Goal: Task Accomplishment & Management: Manage account settings

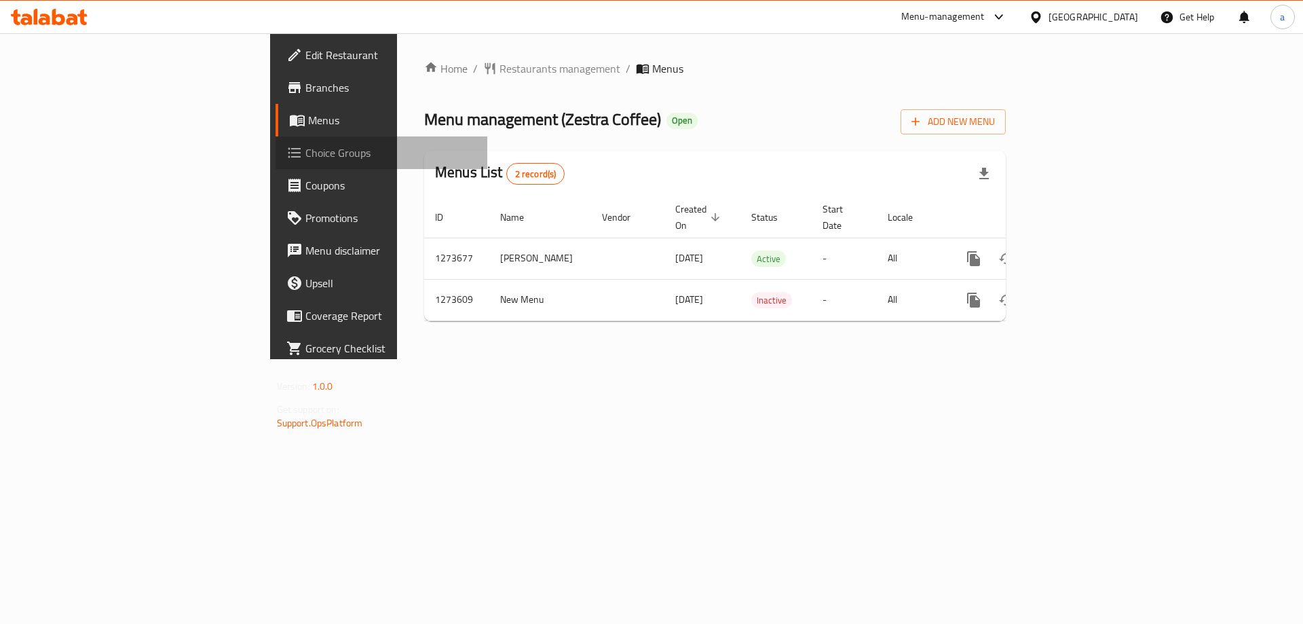
click at [305, 150] on span "Choice Groups" at bounding box center [391, 153] width 172 height 16
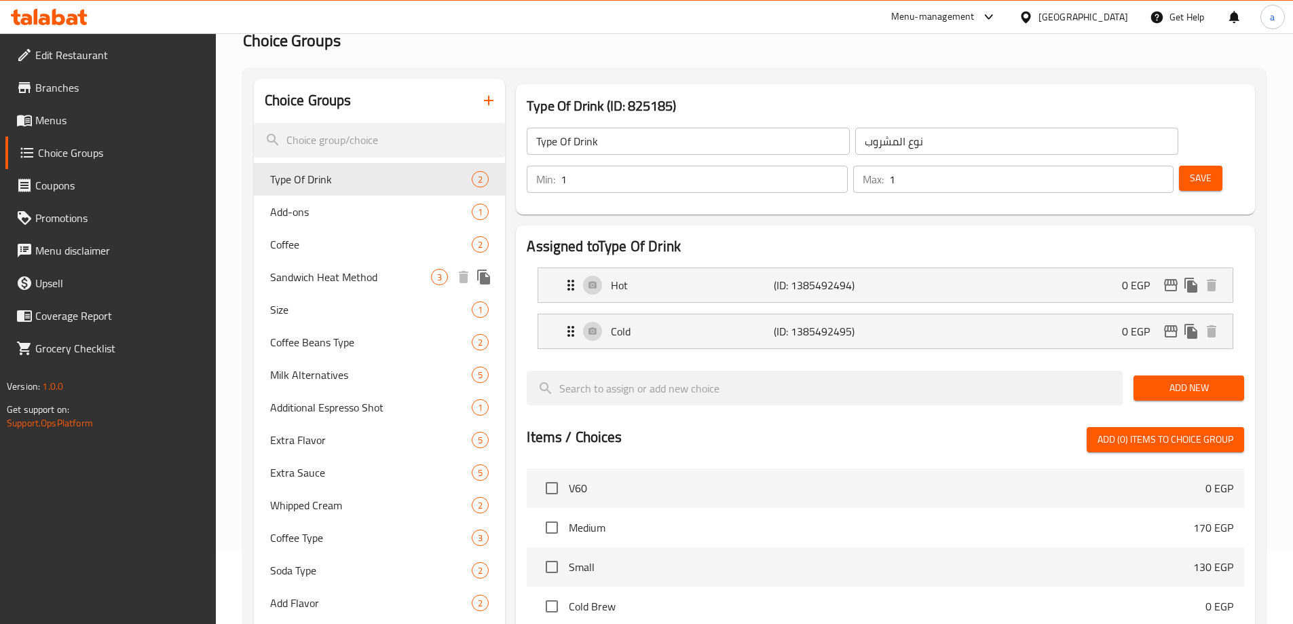
scroll to position [204, 0]
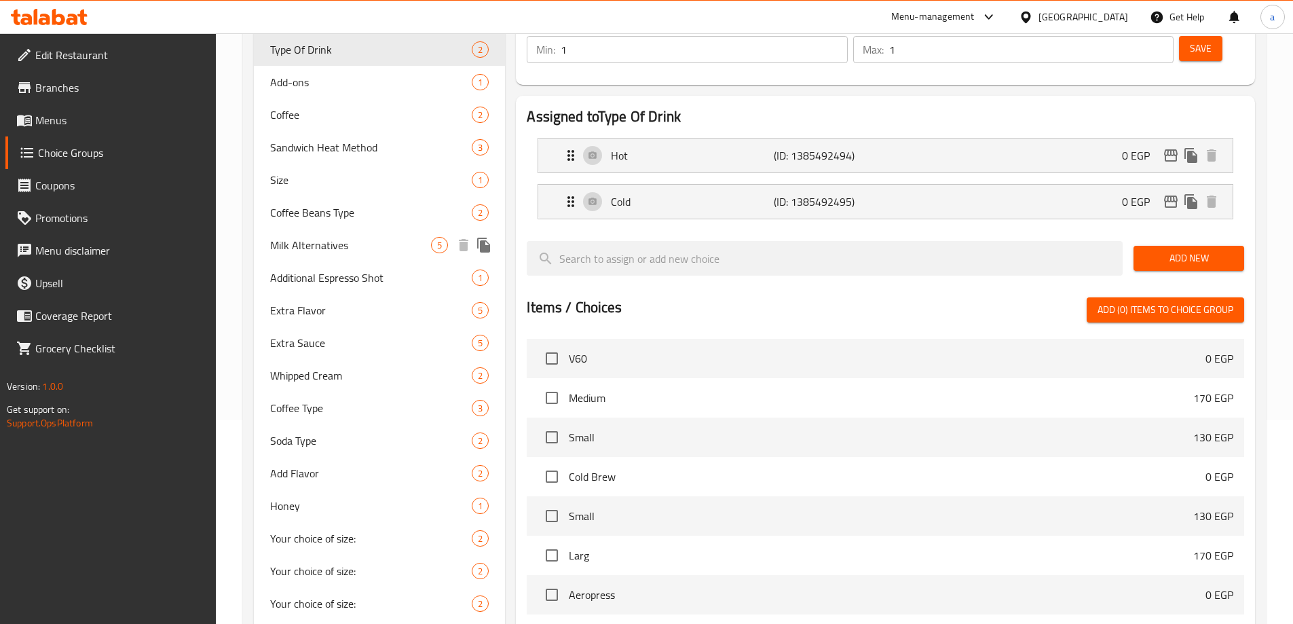
click at [379, 259] on div "Milk Alternatives 5" at bounding box center [380, 245] width 252 height 33
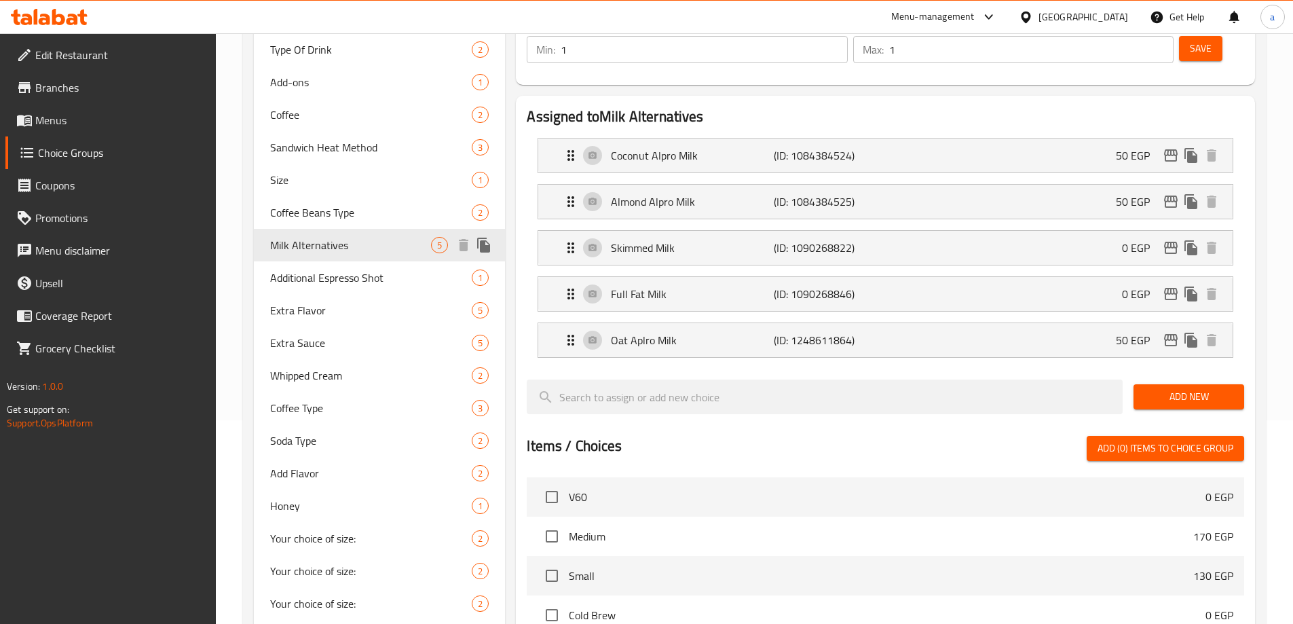
type input "Milk Alternatives"
type input "بدائل الحليب"
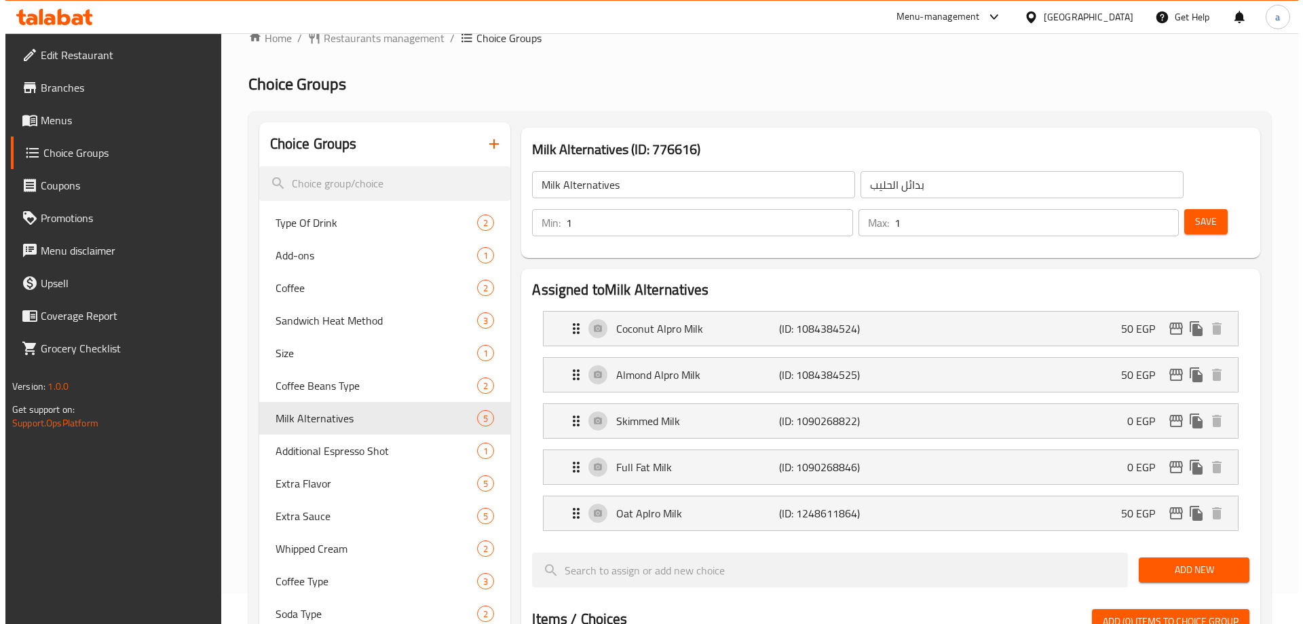
scroll to position [0, 0]
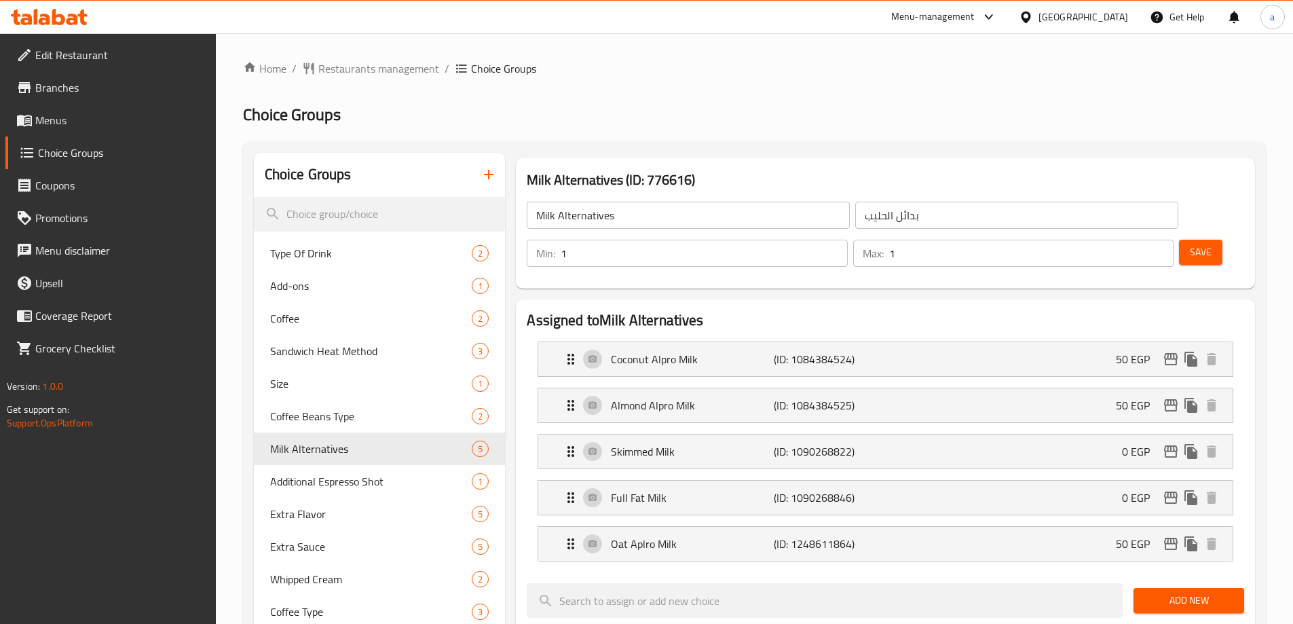
click at [752, 99] on div "Home / Restaurants management / Choice Groups Choice Groups Choice Groups Type …" at bounding box center [754, 615] width 1023 height 1111
click at [679, 125] on h2 "Choice Groups" at bounding box center [754, 115] width 1023 height 22
click at [379, 473] on span "Additional Espresso Shot" at bounding box center [351, 481] width 162 height 16
type input "Additional Espresso Shot"
type input "جرعة إضافية من الإسبريسو"
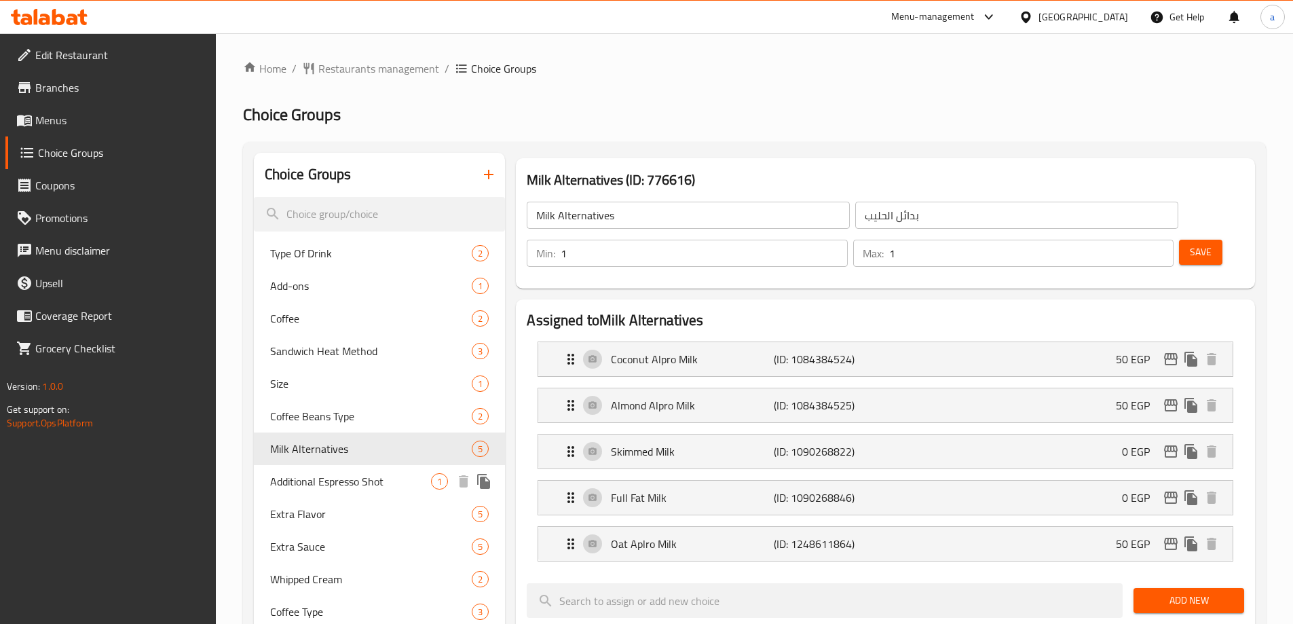
type input "0"
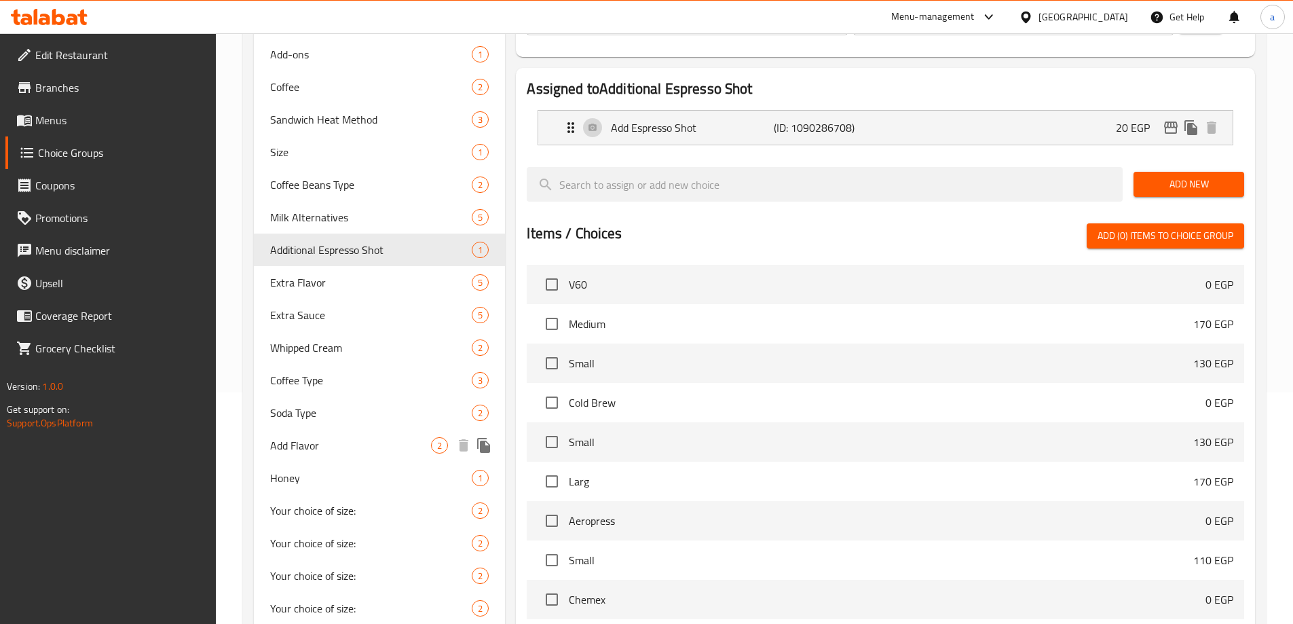
scroll to position [81, 0]
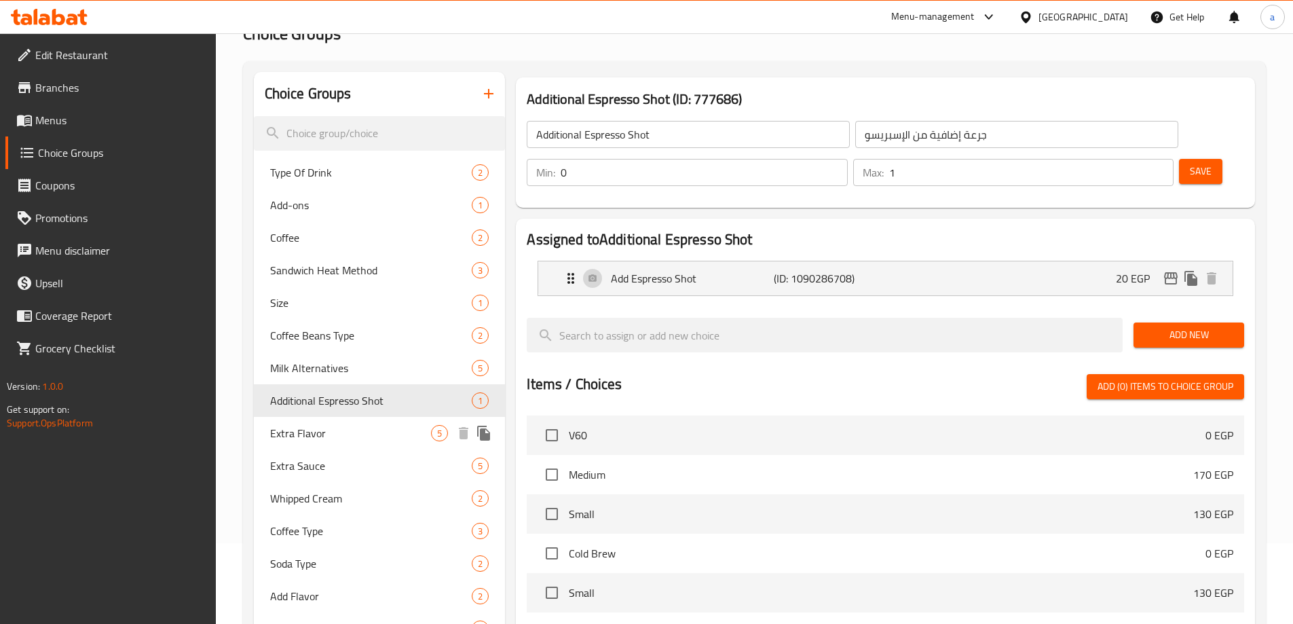
click at [343, 447] on div "Extra Flavor 5" at bounding box center [380, 433] width 252 height 33
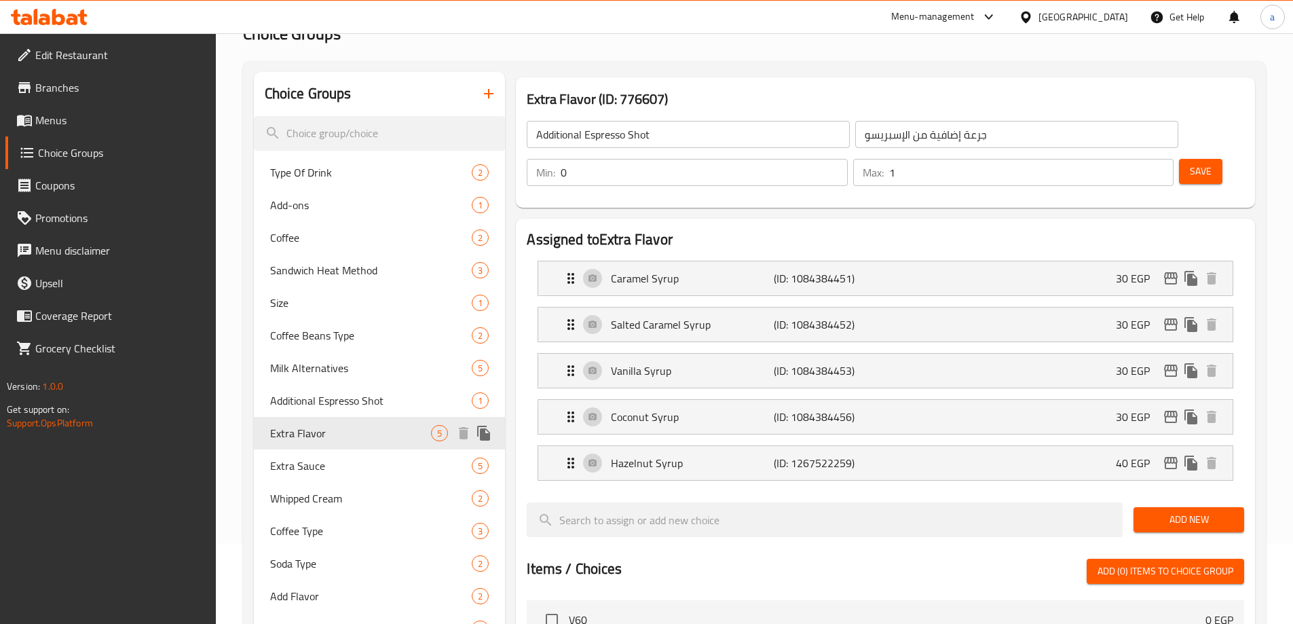
type input "Extra Flavor"
type input "نكهة اضافية"
type input "4"
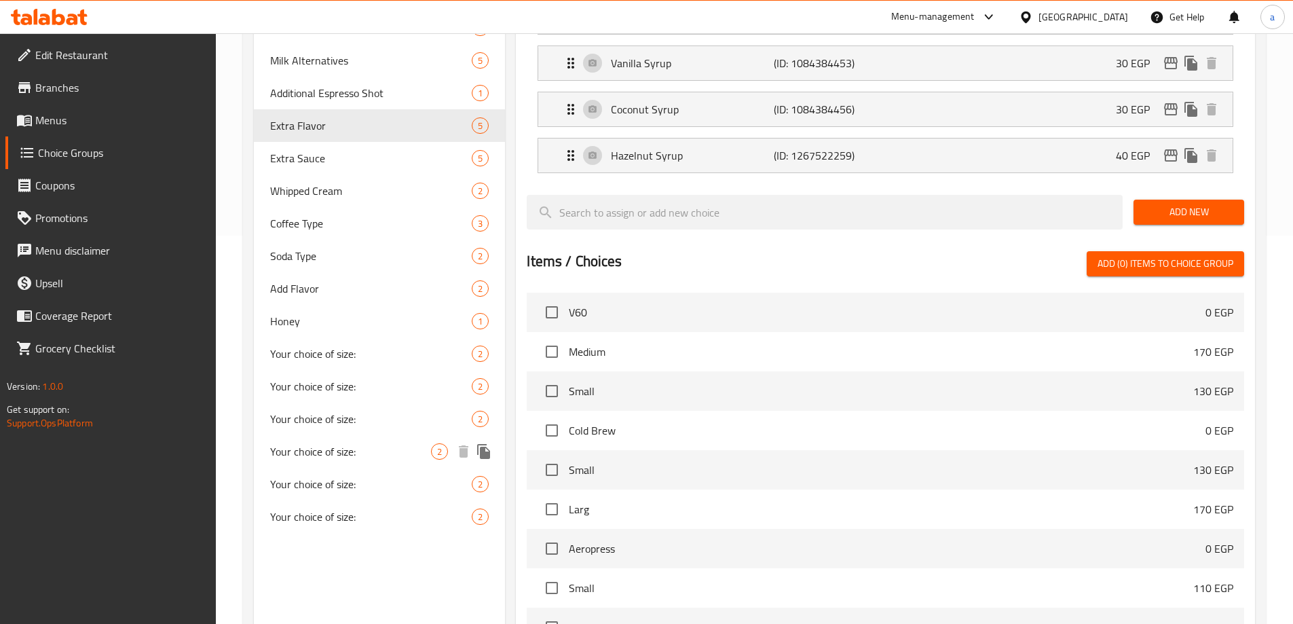
scroll to position [265, 0]
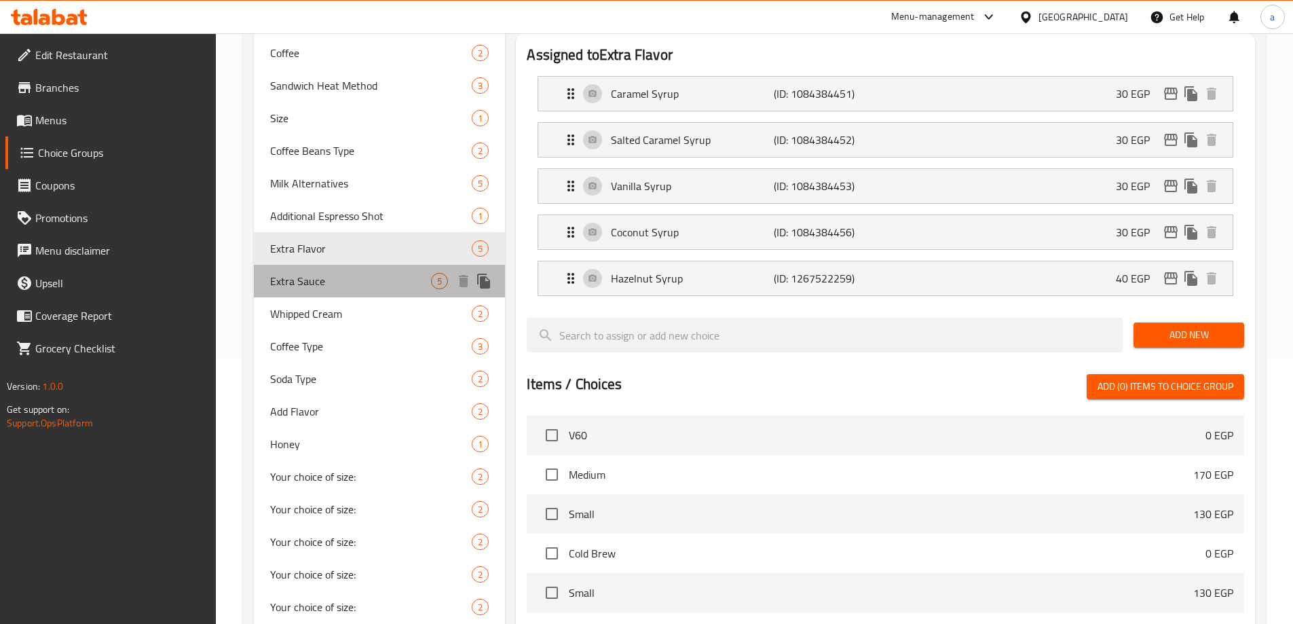
click at [351, 291] on div "Extra Sauce 5" at bounding box center [380, 281] width 252 height 33
type input "Extra Sauce"
type input "صوص اضافي"
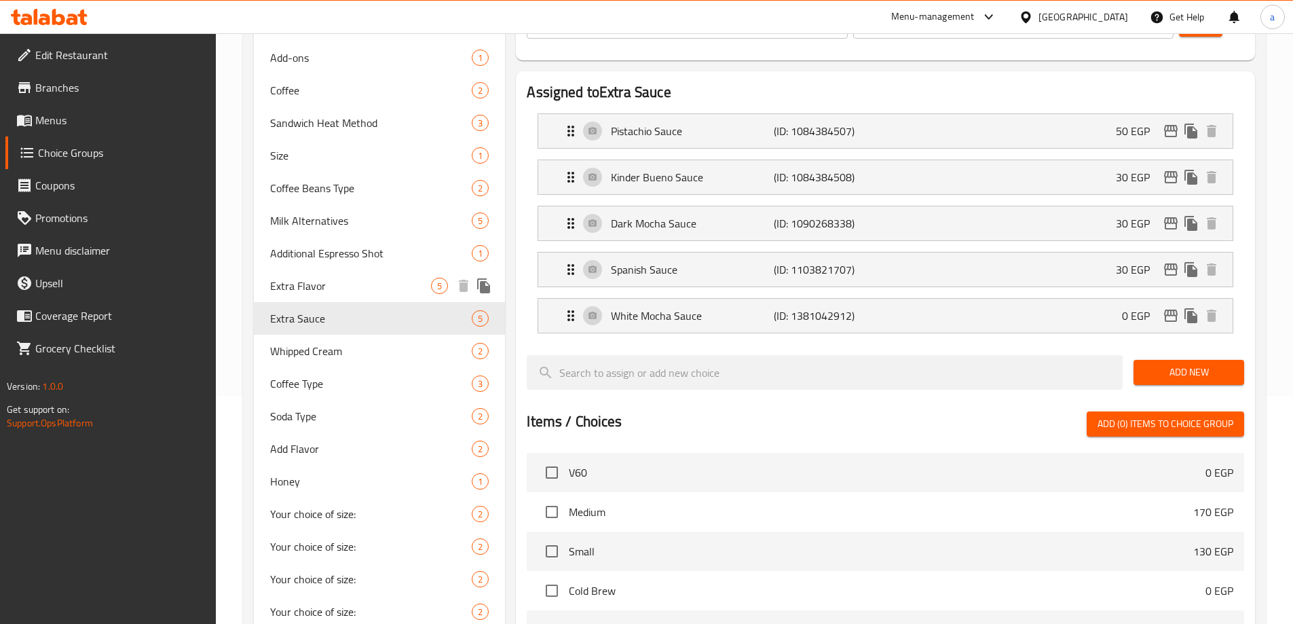
scroll to position [204, 0]
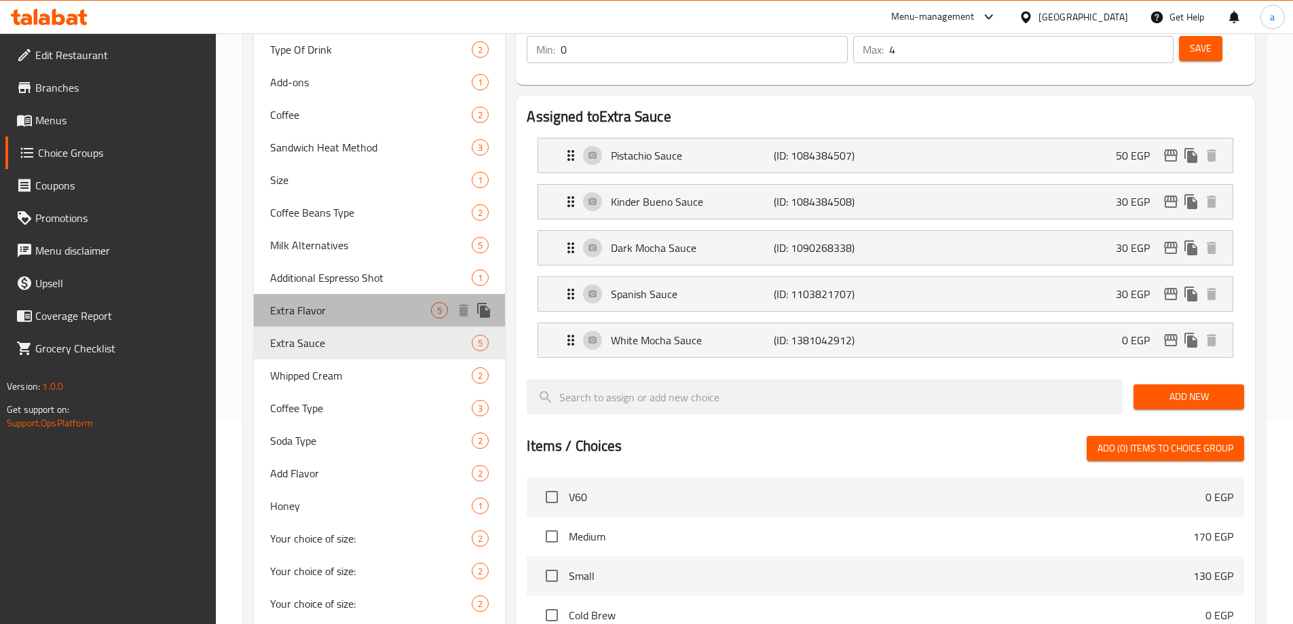
click at [365, 309] on span "Extra Flavor" at bounding box center [351, 310] width 162 height 16
click at [370, 282] on span "Additional Espresso Shot" at bounding box center [371, 277] width 202 height 16
click at [369, 255] on div "Milk Alternatives 5" at bounding box center [380, 245] width 252 height 33
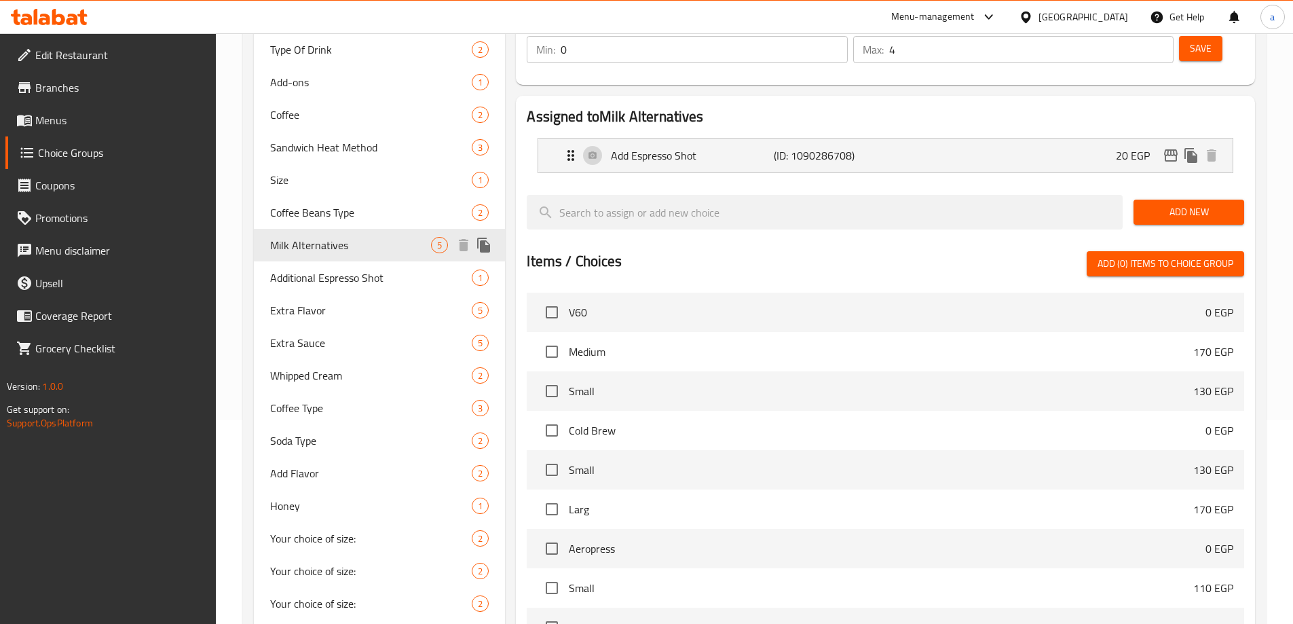
type input "Additional Espresso Shot"
type input "جرعة إضافية من الإسبريسو"
type input "1"
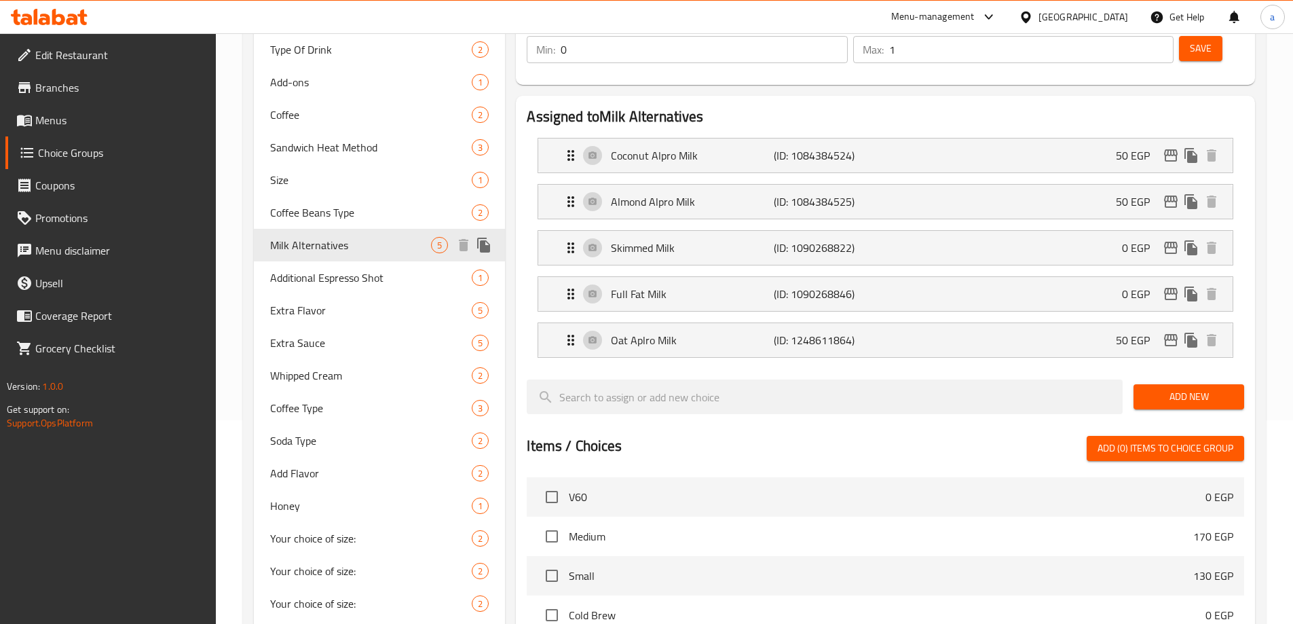
type input "Milk Alternatives"
type input "بدائل الحليب"
type input "1"
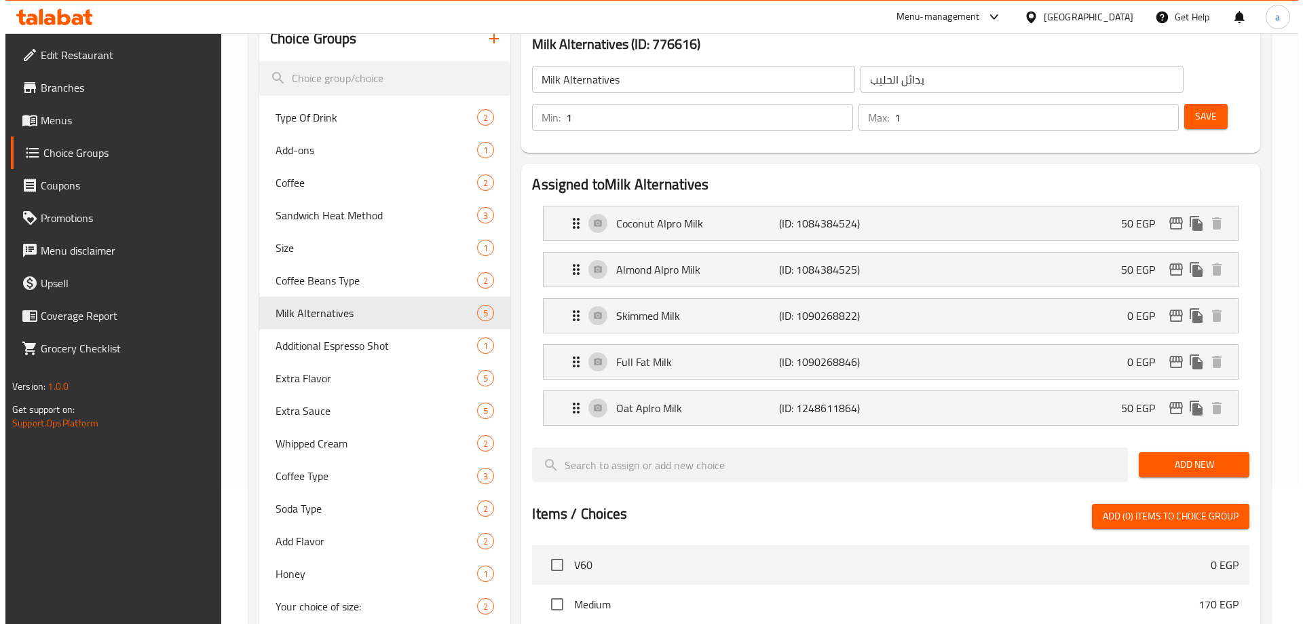
scroll to position [0, 0]
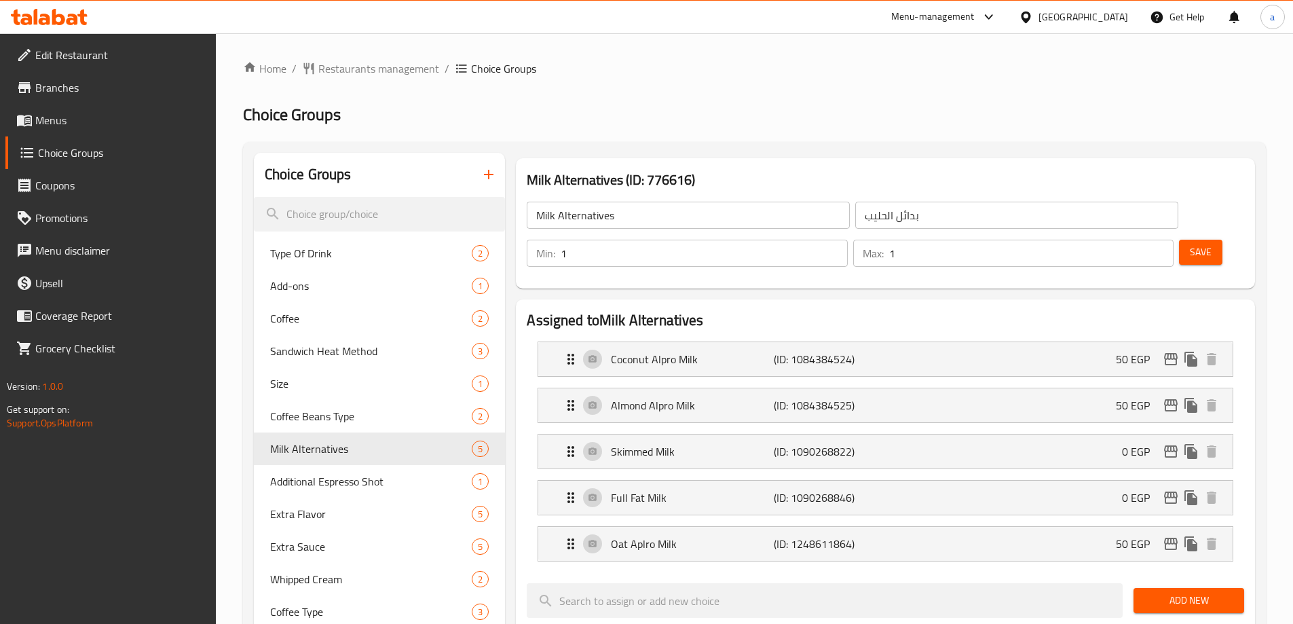
click at [894, 128] on div "Home / Restaurants management / Choice Groups Choice Groups Choice Groups Type …" at bounding box center [754, 615] width 1023 height 1111
click at [393, 463] on div "Milk Alternatives 5" at bounding box center [380, 448] width 252 height 33
click at [391, 473] on span "Additional Espresso Shot" at bounding box center [351, 481] width 162 height 16
type input "Additional Espresso Shot"
type input "جرعة إضافية من الإسبريسو"
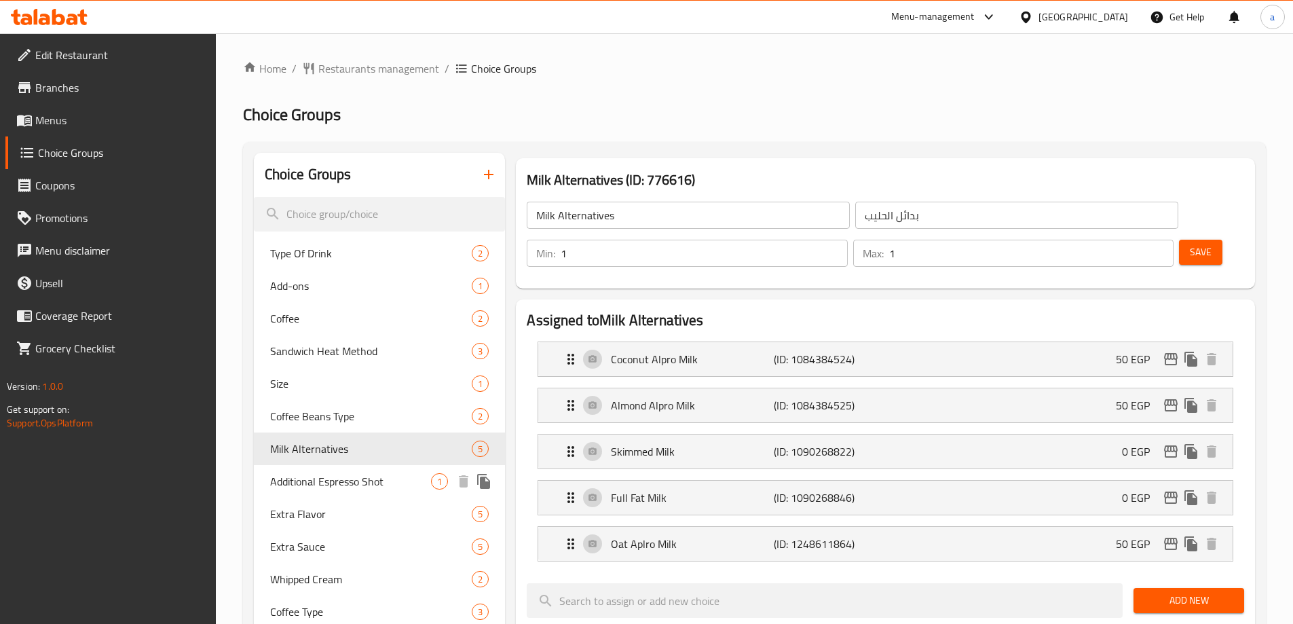
type input "0"
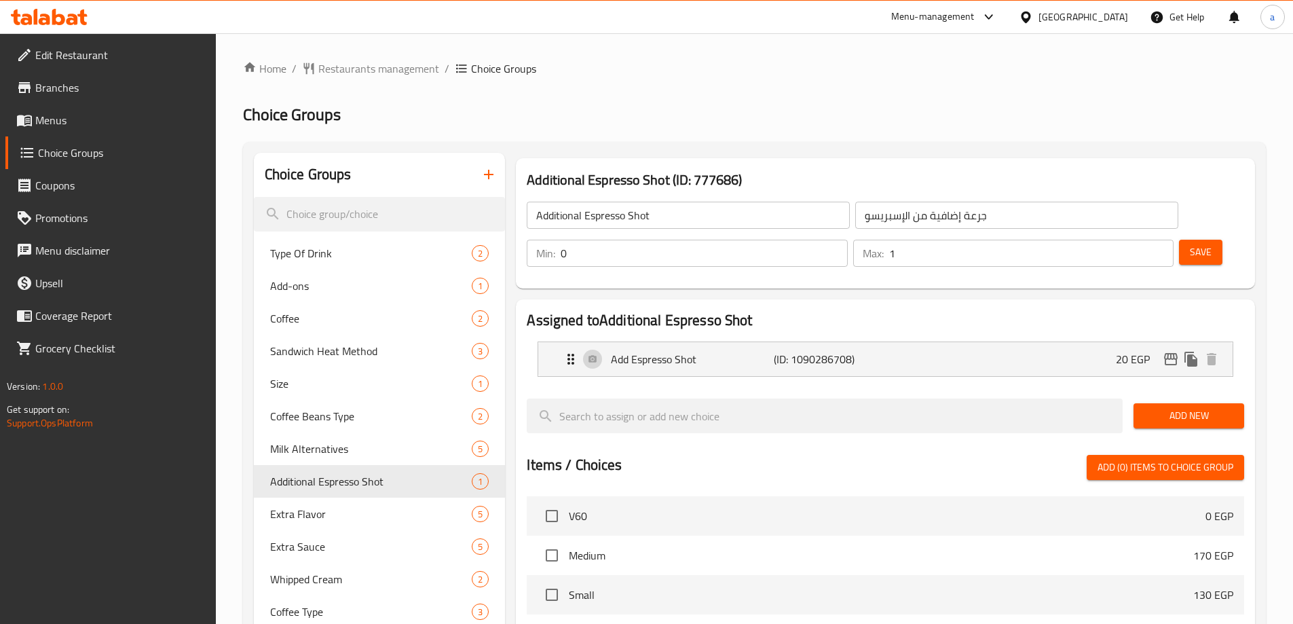
click at [826, 100] on div "Home / Restaurants management / Choice Groups Choice Groups Choice Groups Type …" at bounding box center [754, 523] width 1023 height 926
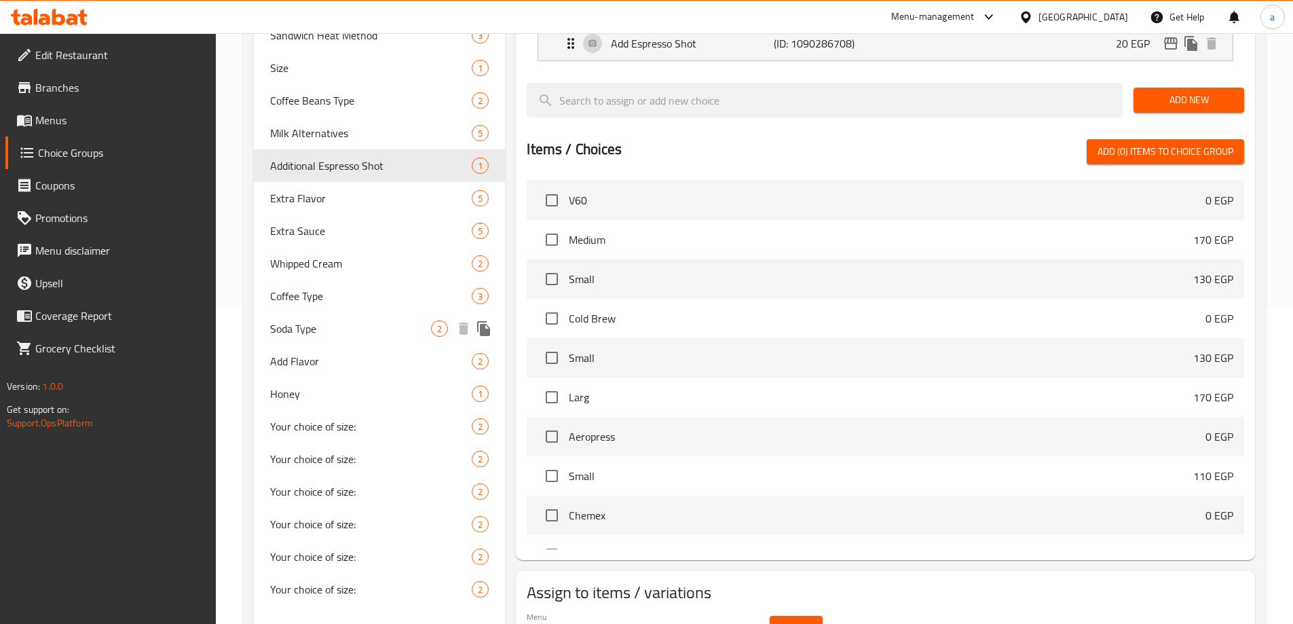
scroll to position [284, 0]
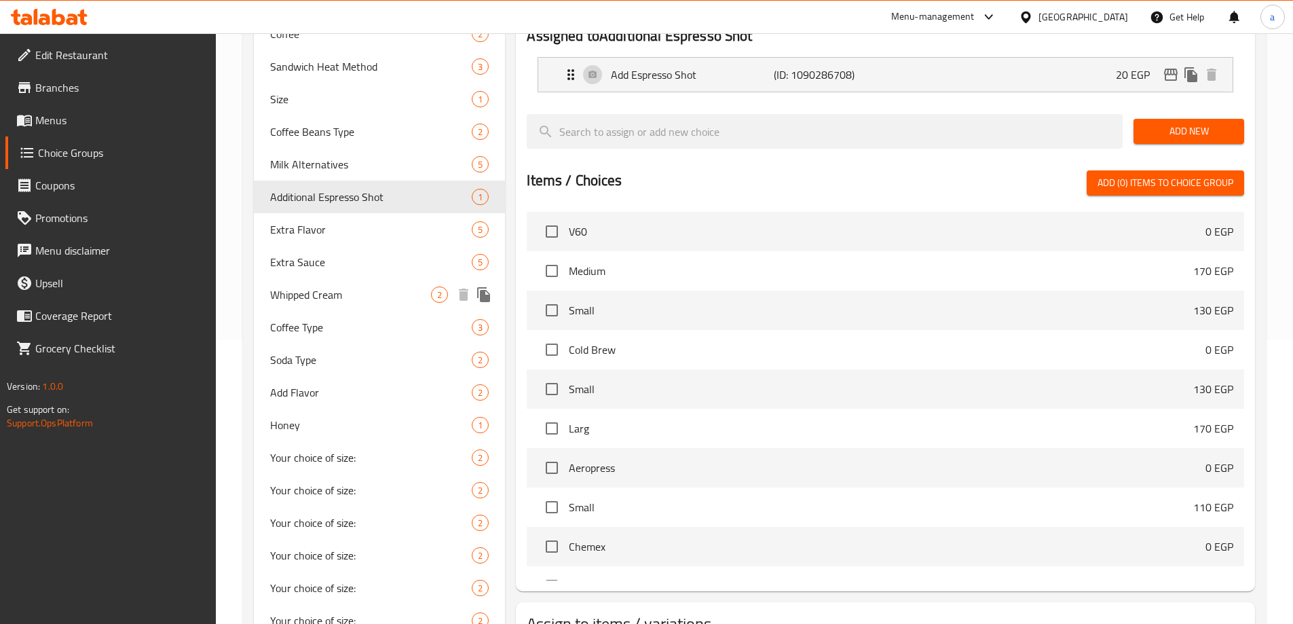
click at [362, 225] on span "Extra Flavor" at bounding box center [371, 229] width 202 height 16
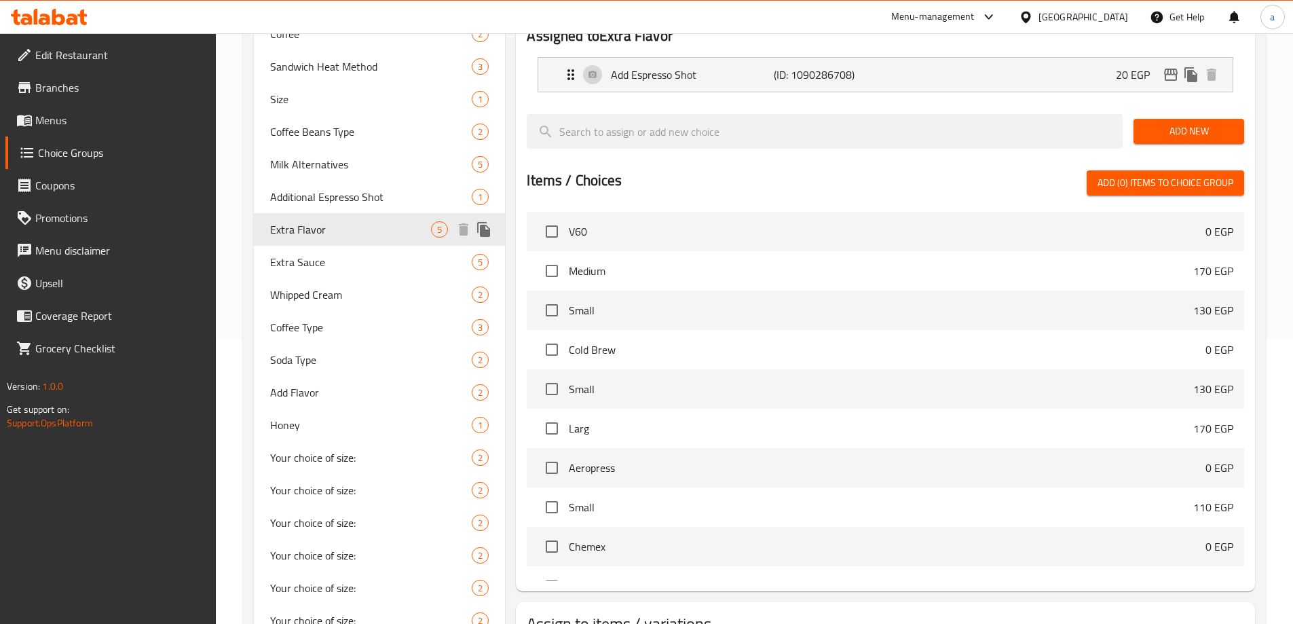
type input "Extra Flavor"
type input "نكهة اضافية"
type input "4"
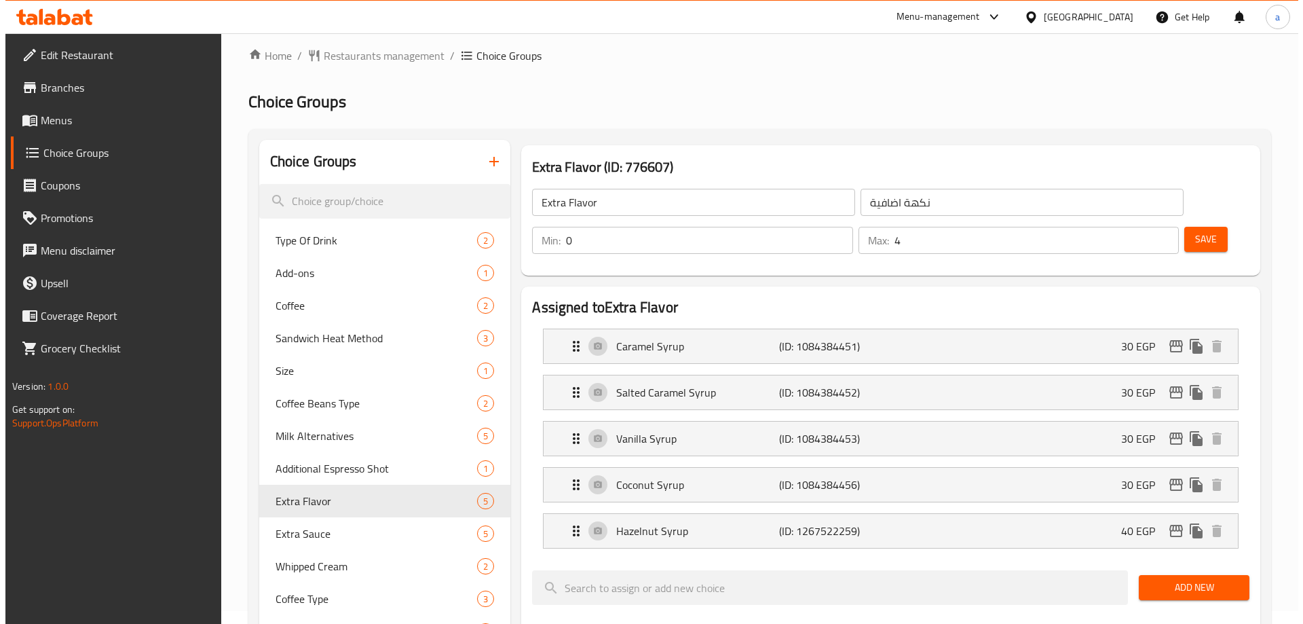
scroll to position [0, 0]
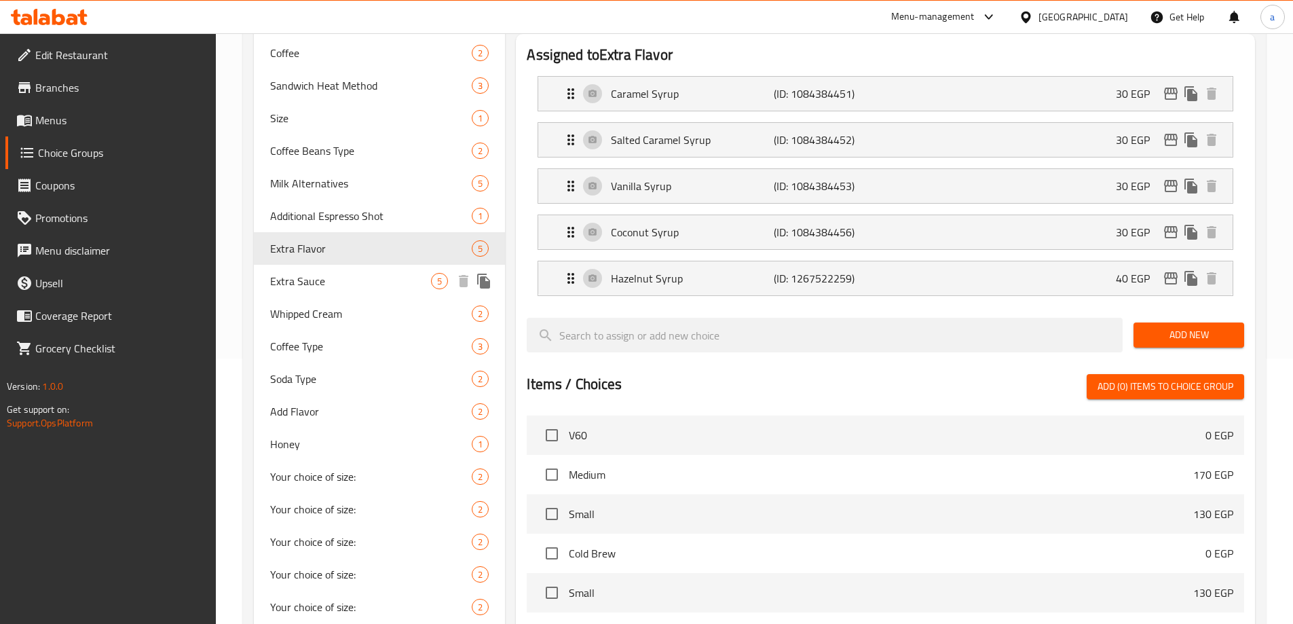
click at [341, 286] on span "Extra Sauce" at bounding box center [351, 281] width 162 height 16
type input "Extra Sauce"
type input "صوص اضافي"
